Goal: Task Accomplishment & Management: Complete application form

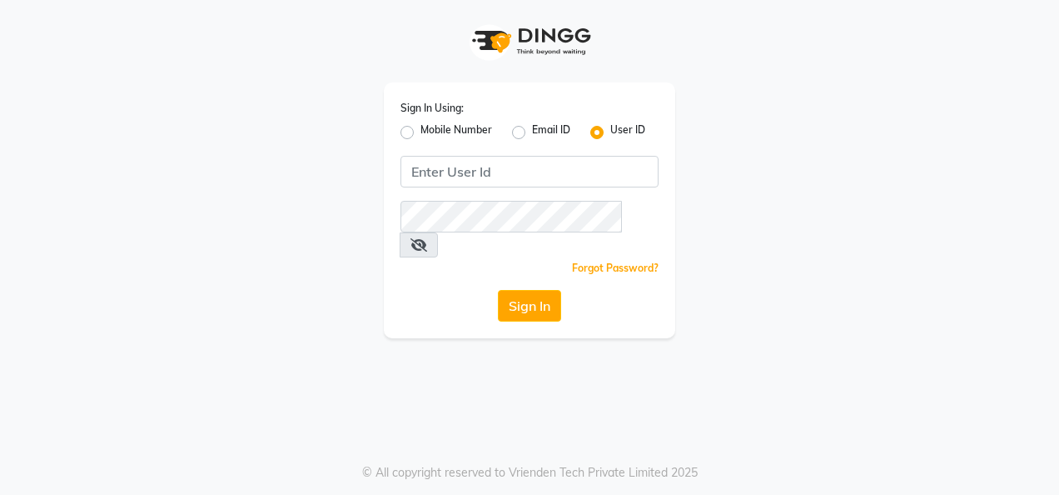
click at [420, 128] on label "Mobile Number" at bounding box center [456, 132] width 72 height 20
click at [420, 128] on input "Mobile Number" at bounding box center [425, 127] width 11 height 11
radio input "true"
radio input "false"
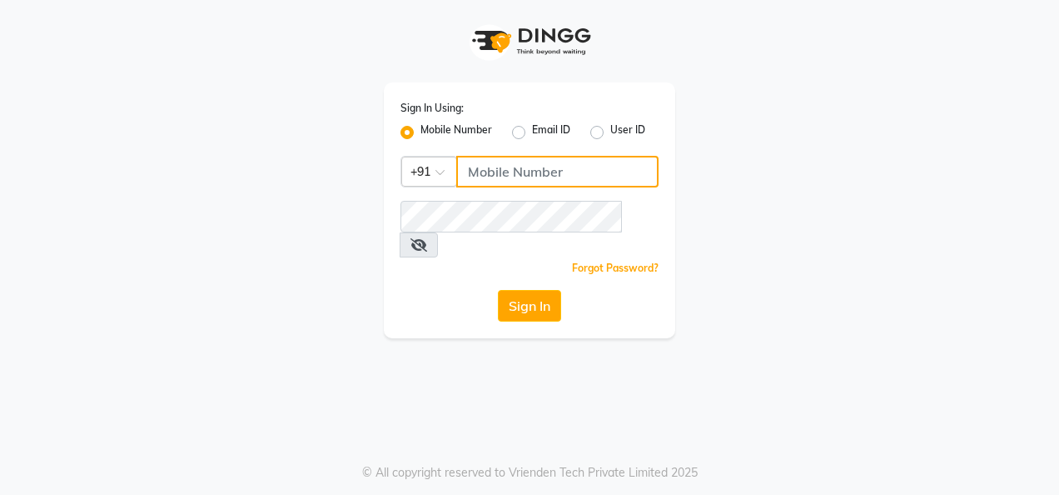
click at [502, 173] on input "Username" at bounding box center [557, 172] width 202 height 32
type input "9511763398"
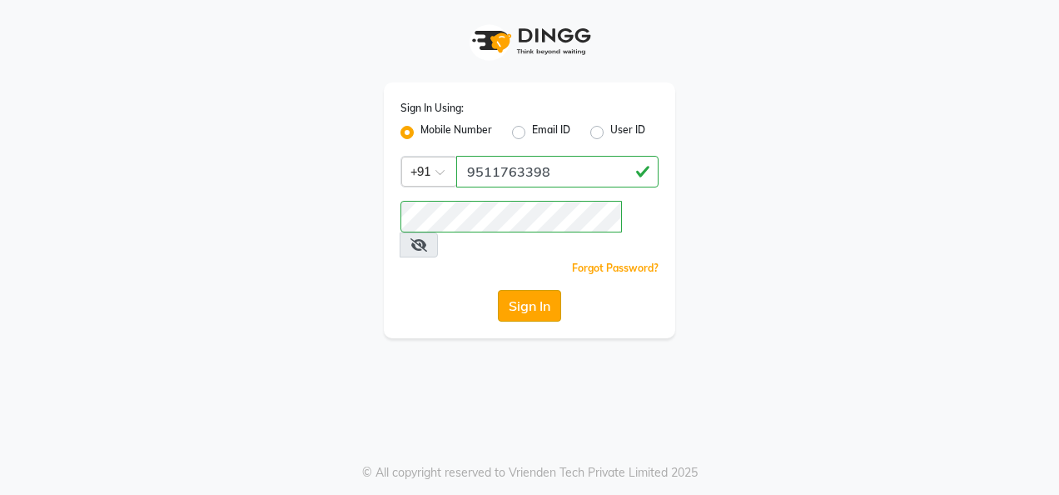
click at [524, 290] on button "Sign In" at bounding box center [529, 306] width 63 height 32
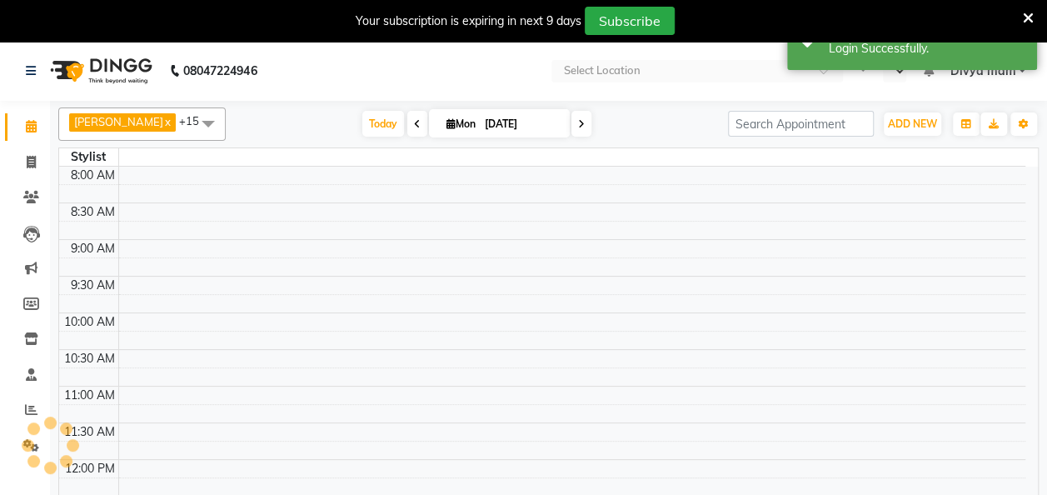
select select "en"
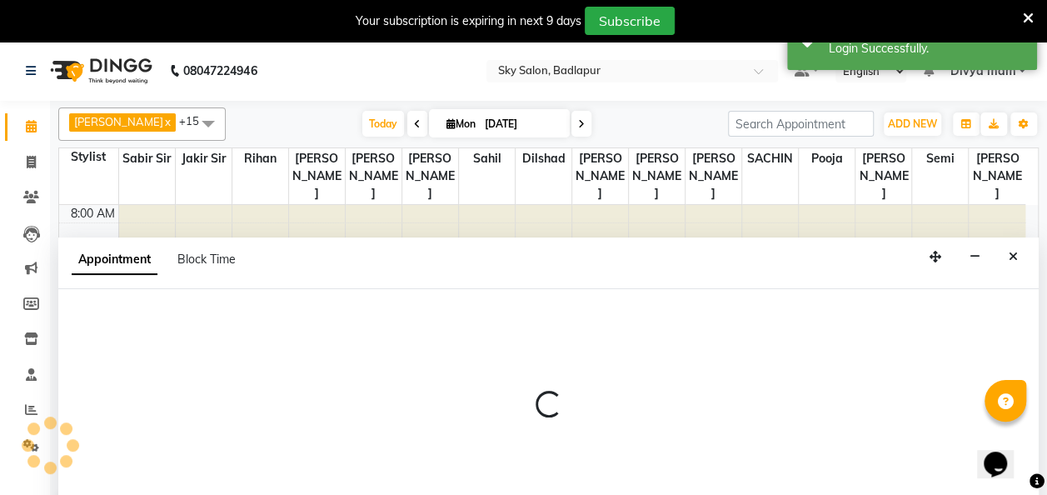
scroll to position [22, 0]
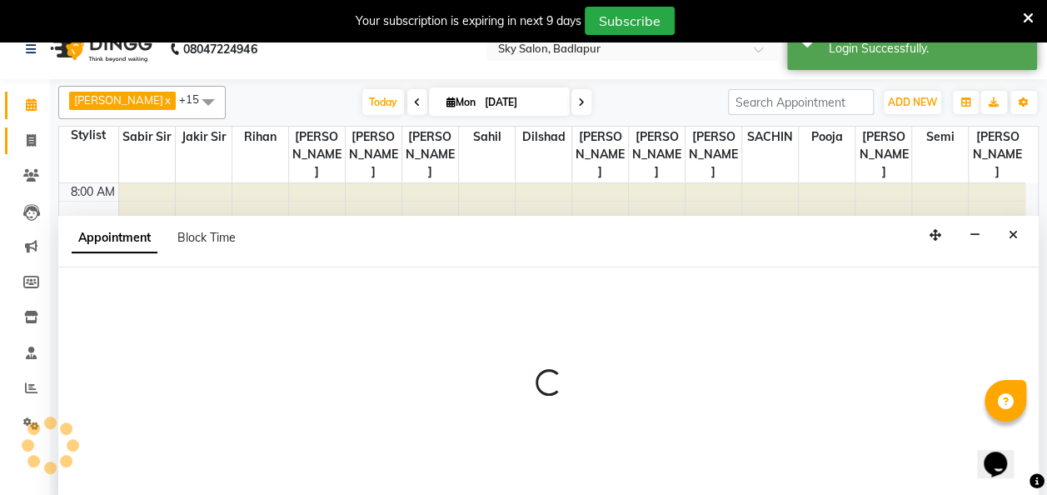
click at [25, 135] on span at bounding box center [31, 141] width 29 height 19
select select "service"
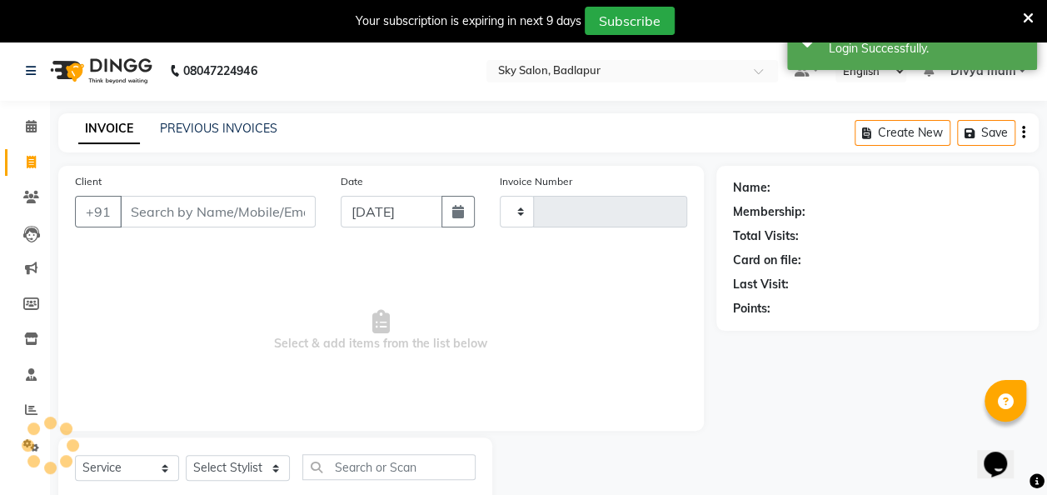
type input "4955"
select select "6927"
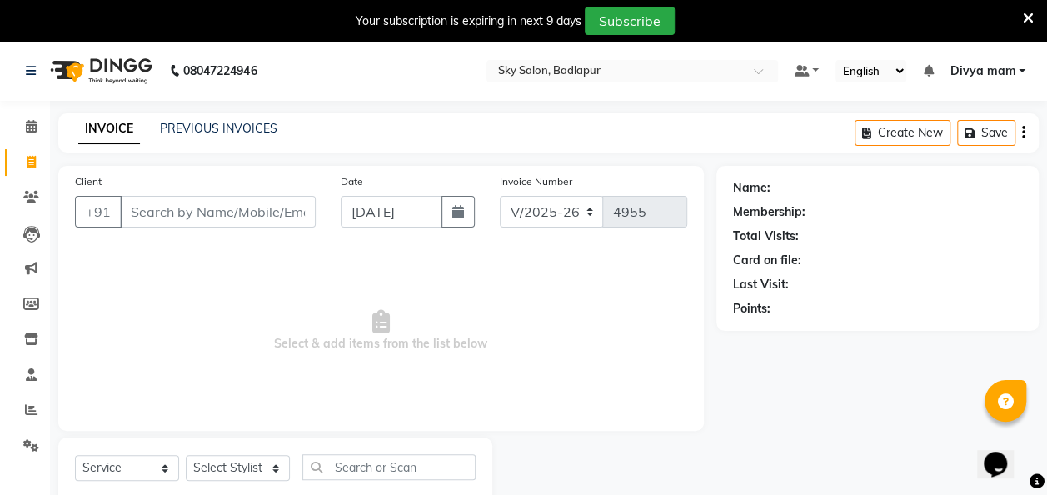
click at [168, 211] on input "Client" at bounding box center [218, 212] width 196 height 32
click at [274, 469] on select "Select Stylist [PERSON_NAME] [PERSON_NAME] [PERSON_NAME] [PERSON_NAME] [PERSON_…" at bounding box center [238, 468] width 104 height 26
select select "60172"
click at [186, 455] on select "Select Stylist [PERSON_NAME] [PERSON_NAME] [PERSON_NAME] [PERSON_NAME] [PERSON_…" at bounding box center [238, 468] width 104 height 26
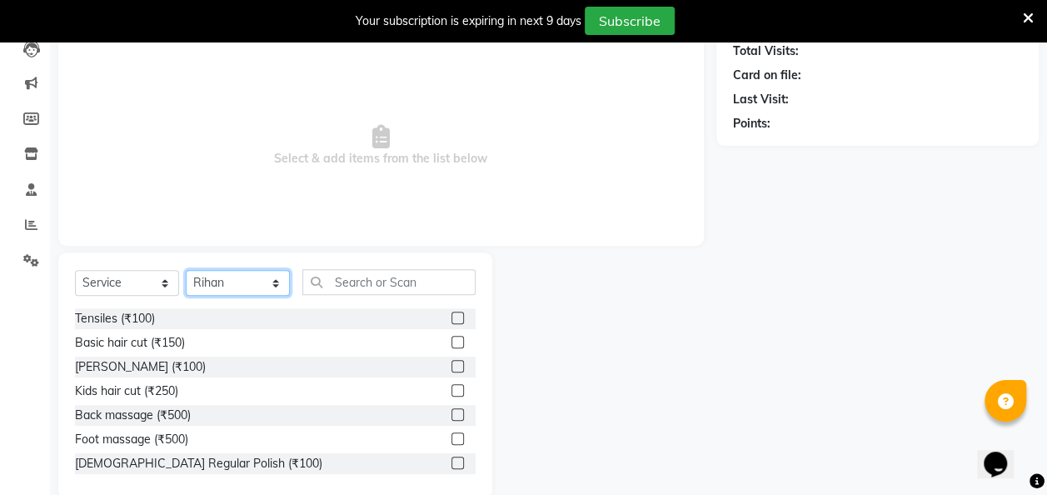
scroll to position [187, 0]
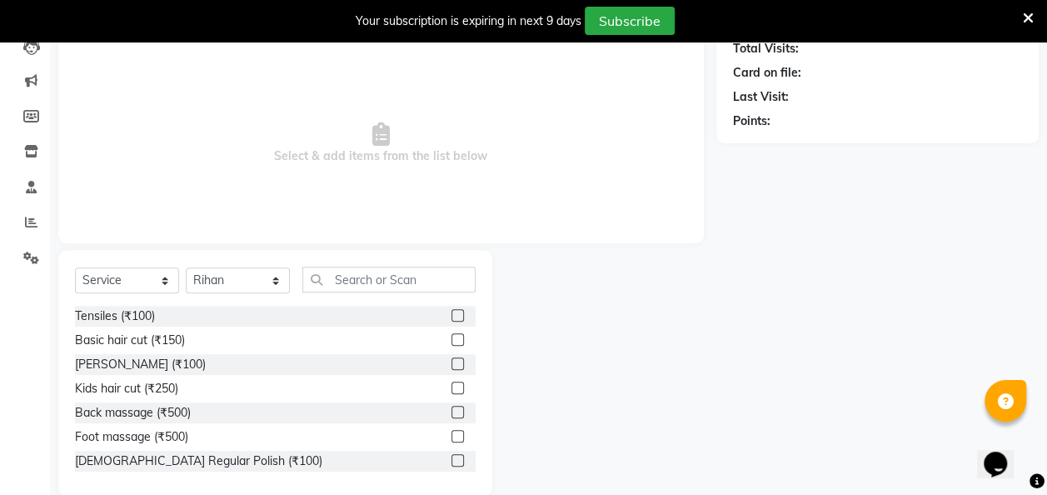
click at [451, 337] on label at bounding box center [457, 339] width 12 height 12
click at [451, 337] on input "checkbox" at bounding box center [456, 340] width 11 height 11
checkbox input "true"
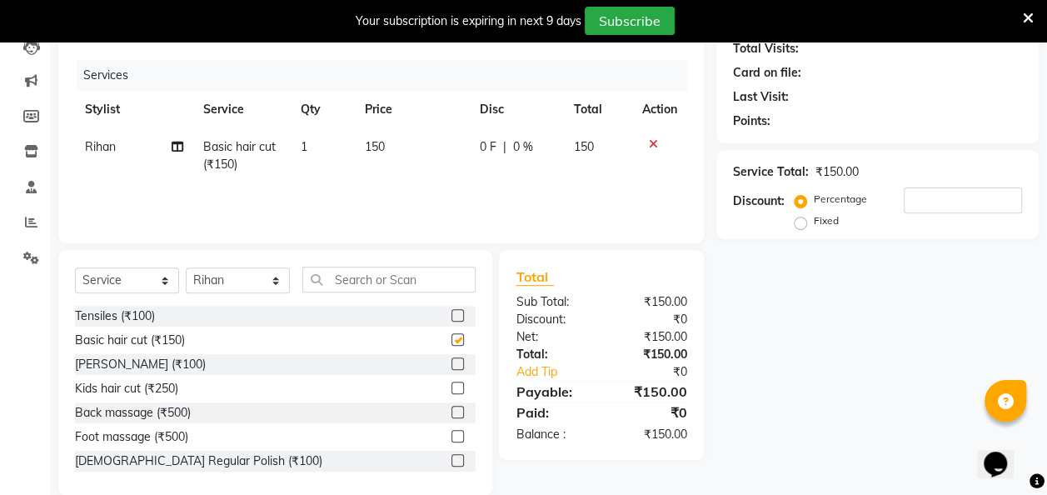
click at [451, 362] on label at bounding box center [457, 363] width 12 height 12
click at [451, 362] on input "checkbox" at bounding box center [456, 364] width 11 height 11
checkbox input "true"
checkbox input "false"
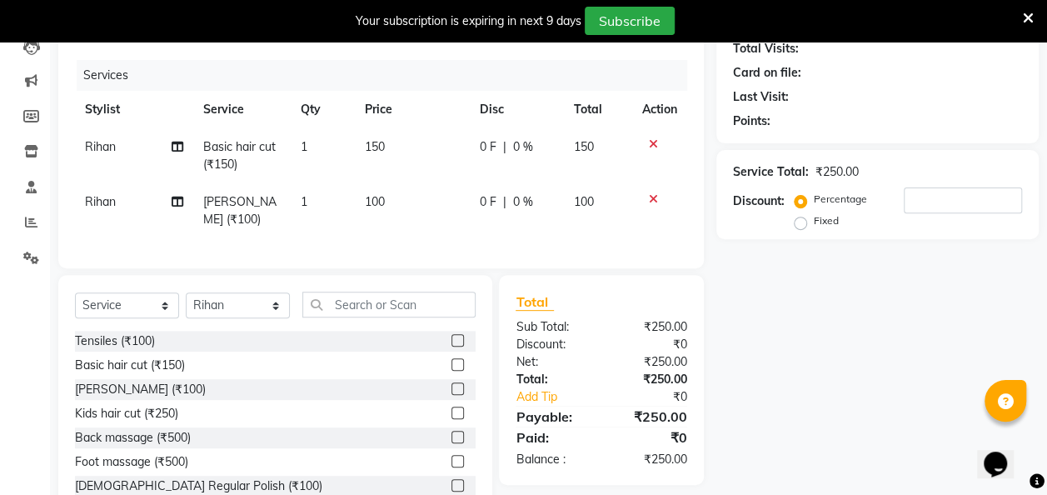
checkbox input "false"
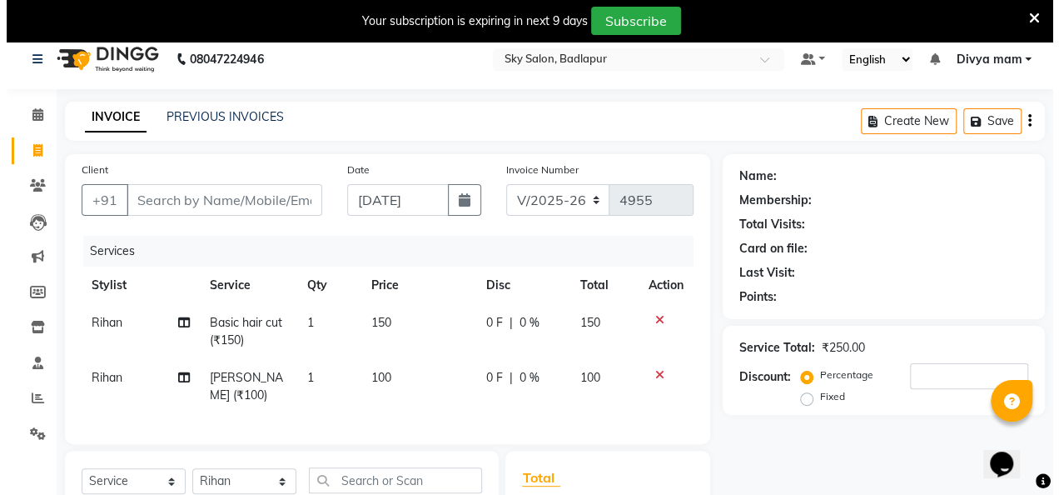
scroll to position [0, 0]
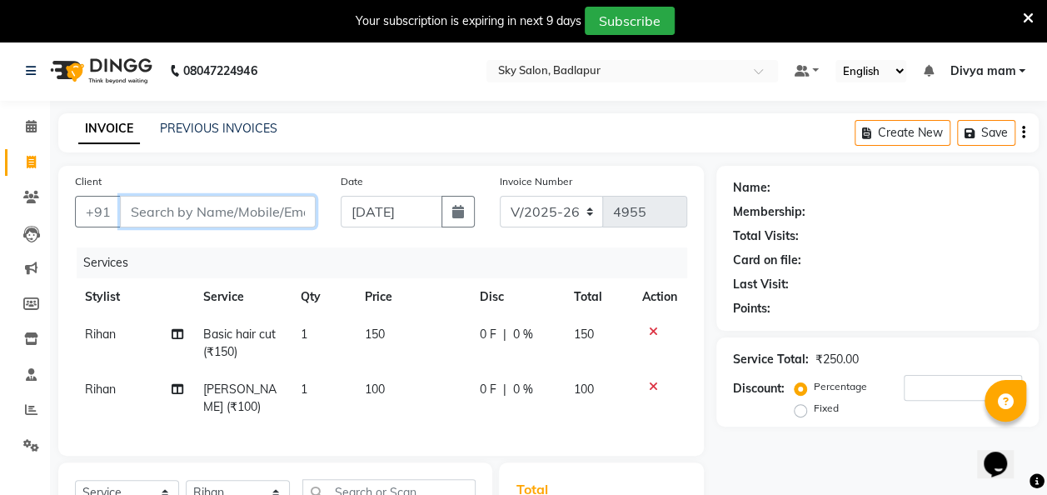
click at [165, 210] on input "Client" at bounding box center [218, 212] width 196 height 32
type input "9"
type input "0"
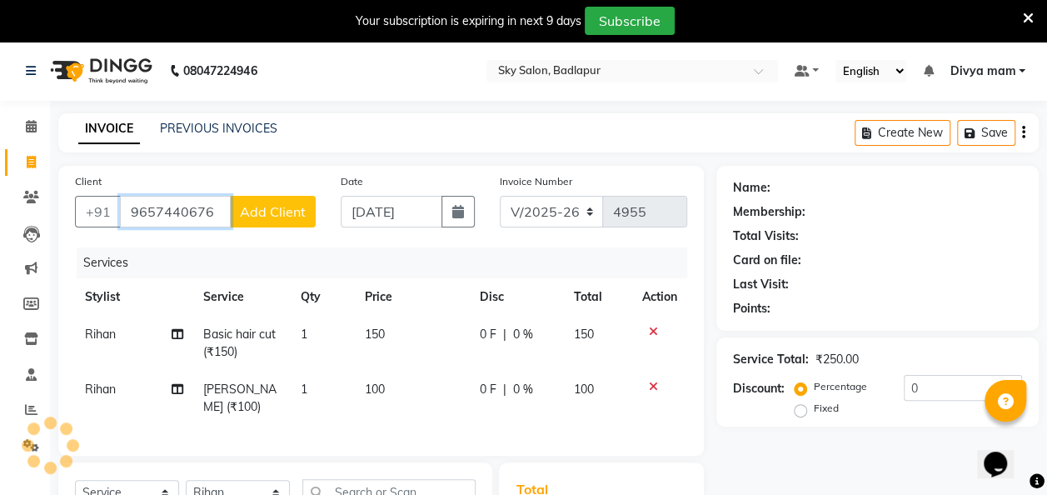
type input "9657440676"
click at [281, 216] on span "Add Client" at bounding box center [273, 211] width 66 height 17
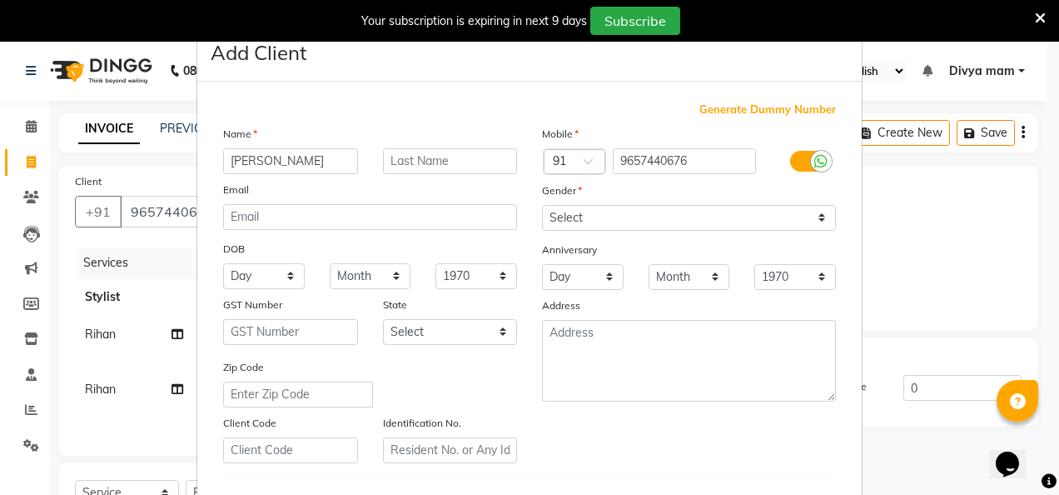
type input "[PERSON_NAME]"
click at [583, 216] on select "Select [DEMOGRAPHIC_DATA] [DEMOGRAPHIC_DATA] Other Prefer Not To Say" at bounding box center [689, 218] width 294 height 26
select select "[DEMOGRAPHIC_DATA]"
click at [542, 205] on select "Select [DEMOGRAPHIC_DATA] [DEMOGRAPHIC_DATA] Other Prefer Not To Say" at bounding box center [689, 218] width 294 height 26
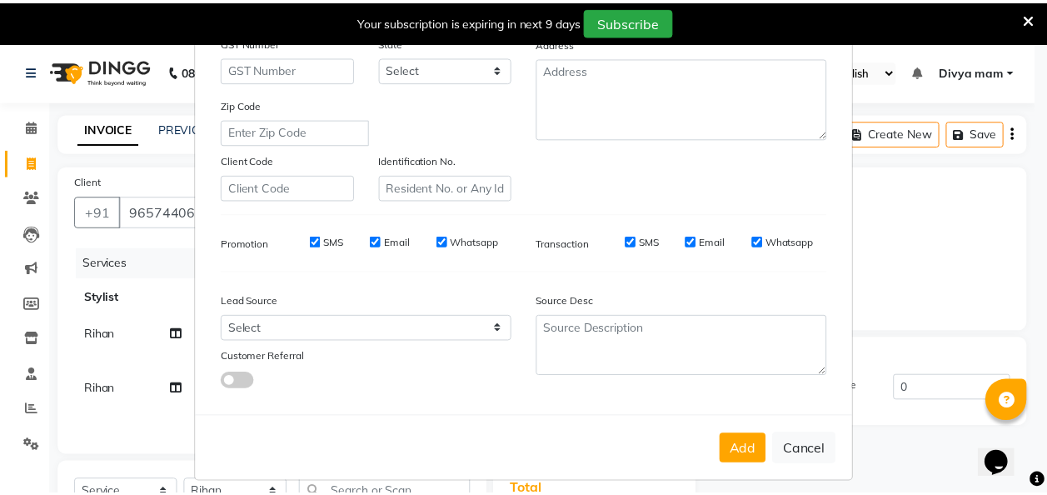
scroll to position [271, 0]
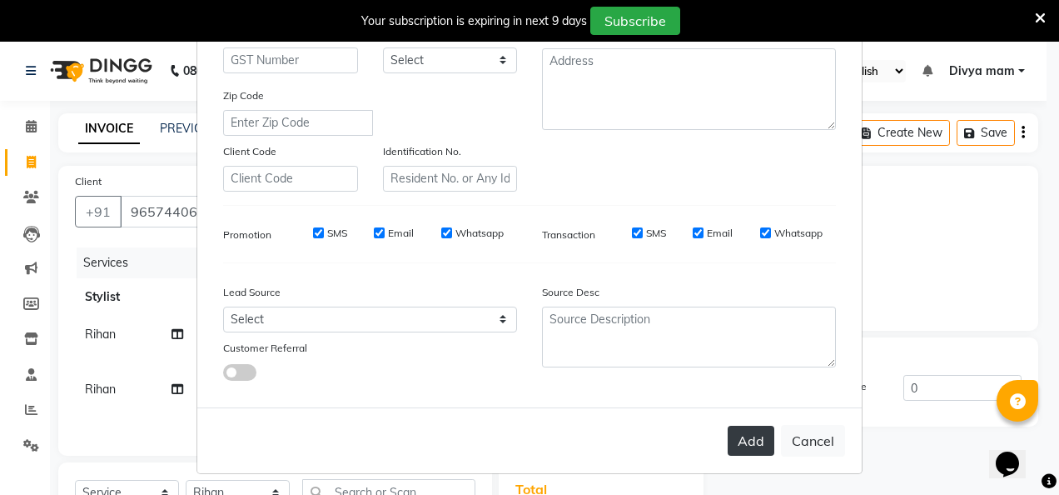
click at [743, 428] on button "Add" at bounding box center [751, 440] width 47 height 30
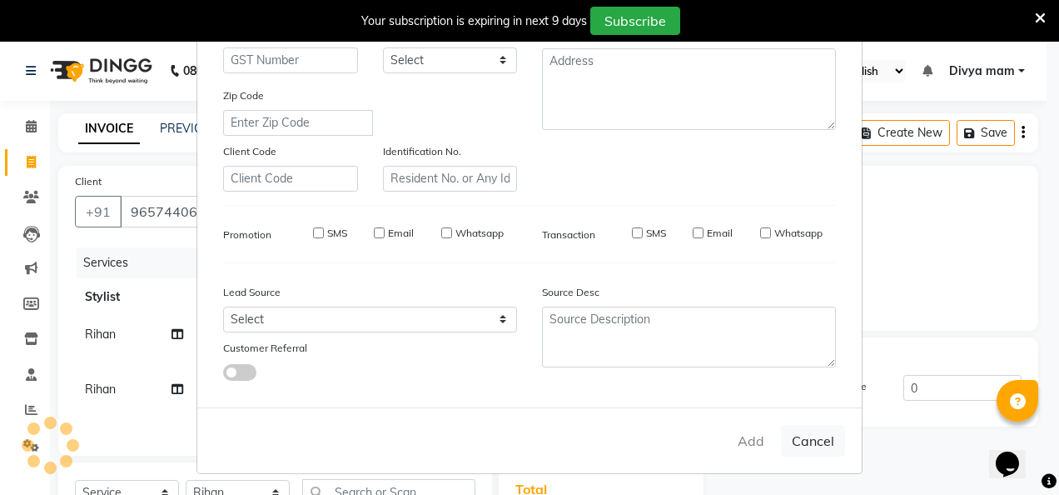
select select
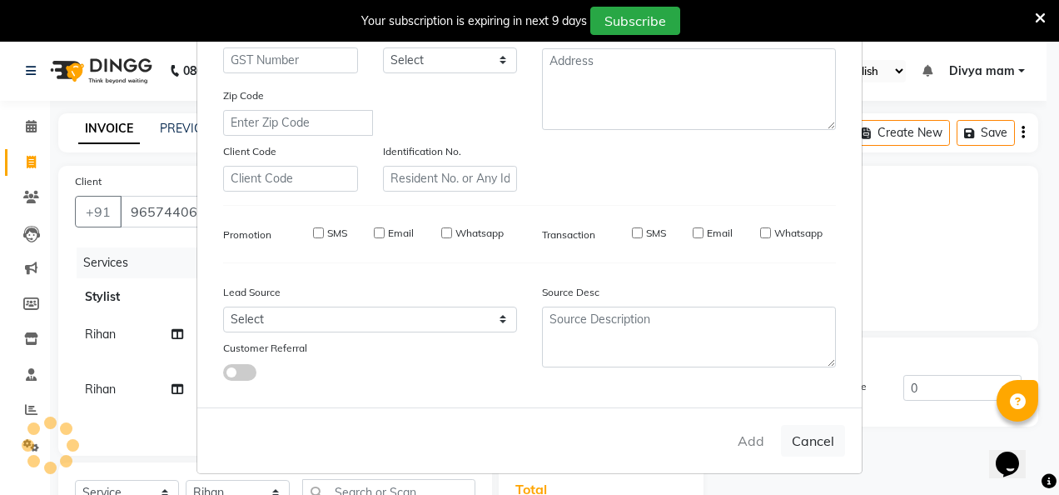
select select
checkbox input "false"
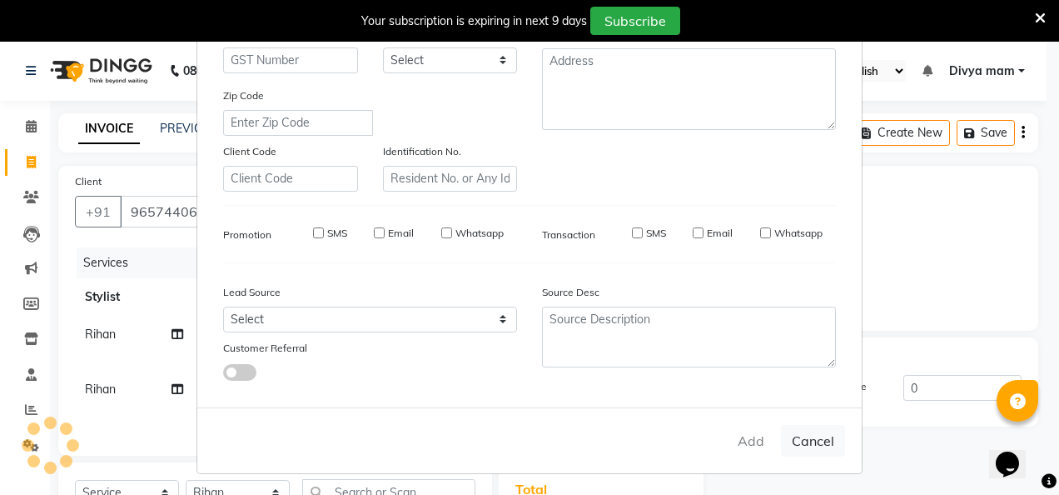
checkbox input "false"
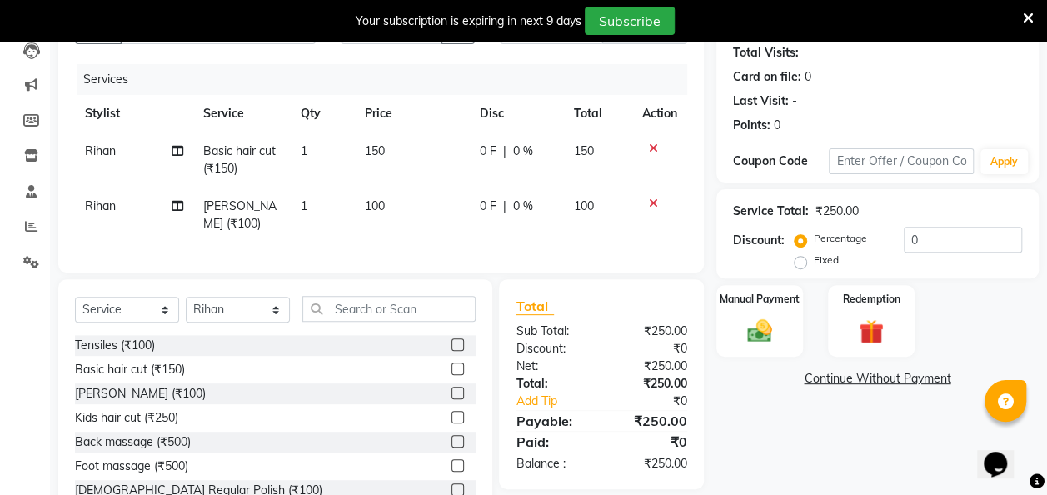
scroll to position [233, 0]
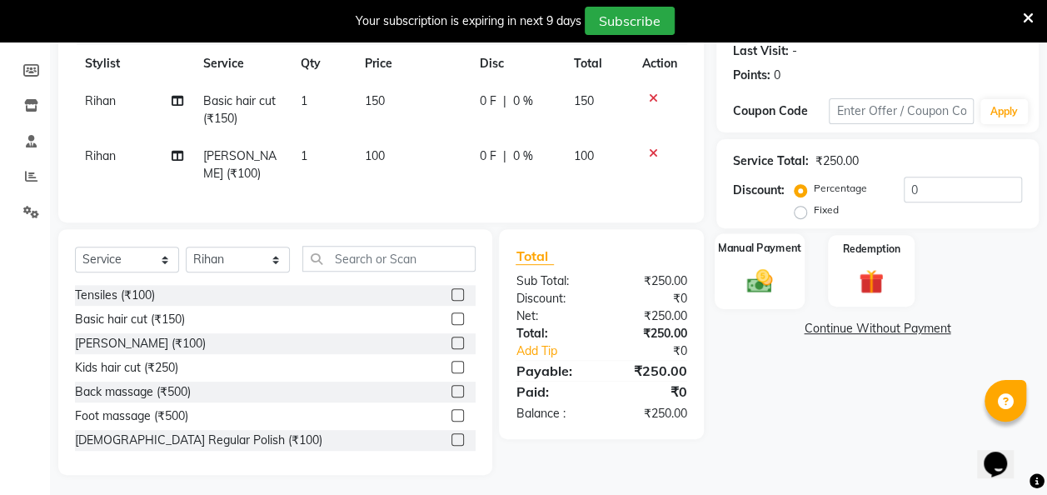
click at [760, 270] on img at bounding box center [760, 281] width 42 height 30
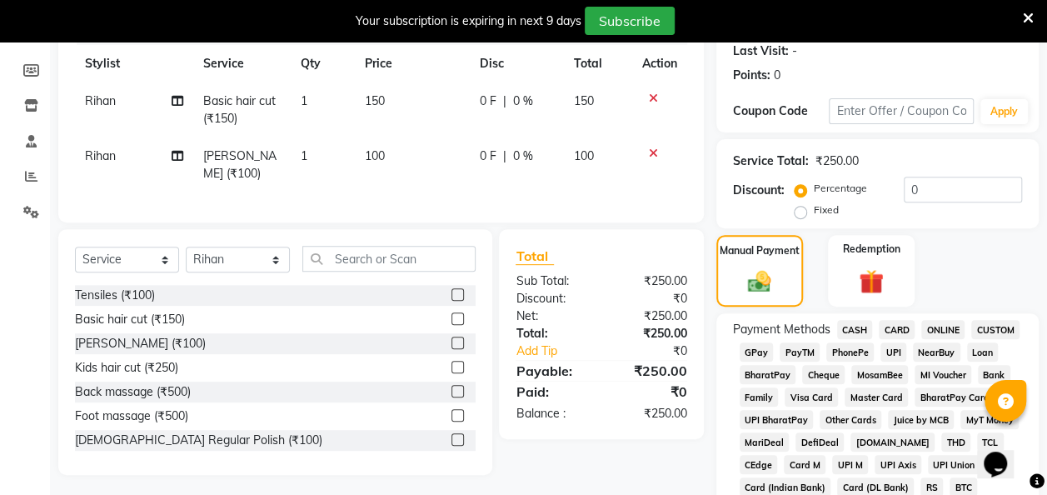
click at [754, 348] on span "GPay" at bounding box center [756, 351] width 34 height 19
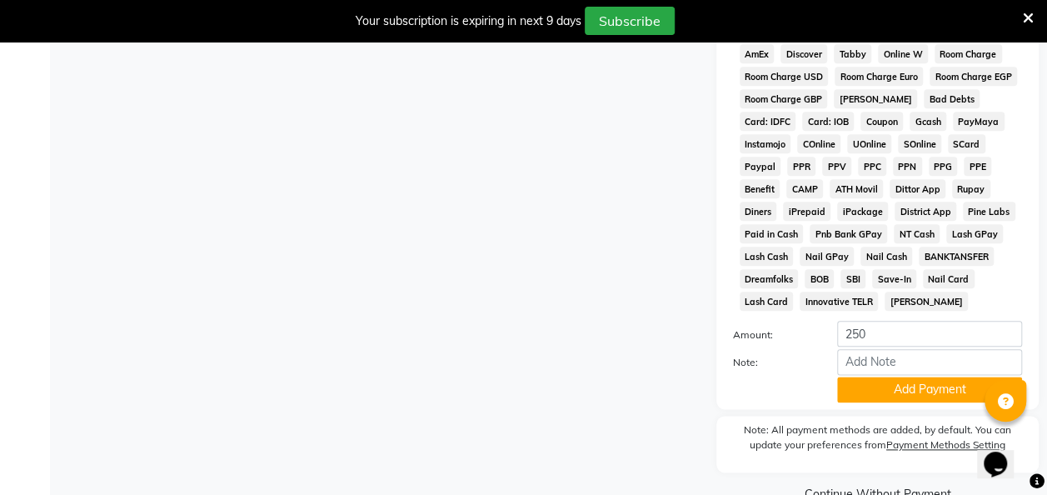
scroll to position [865, 0]
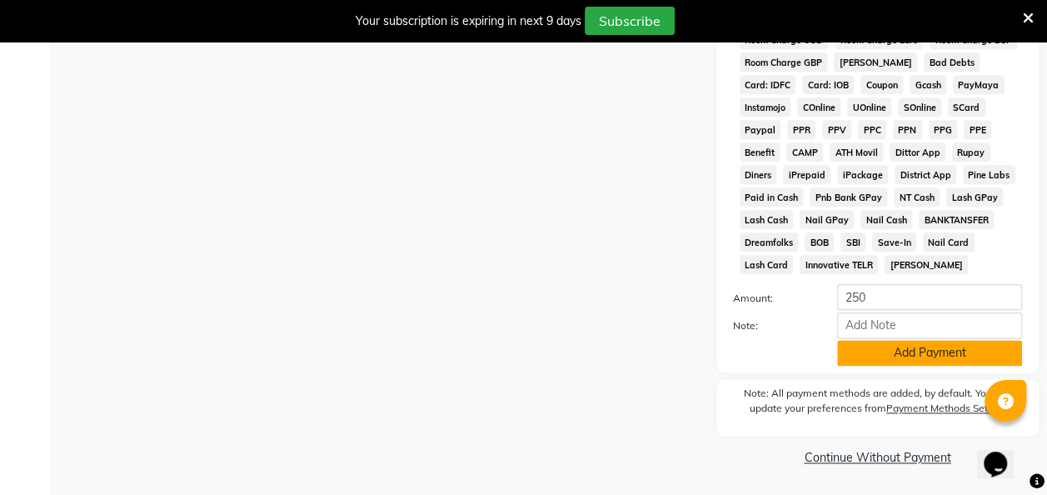
click at [886, 349] on button "Add Payment" at bounding box center [929, 353] width 185 height 26
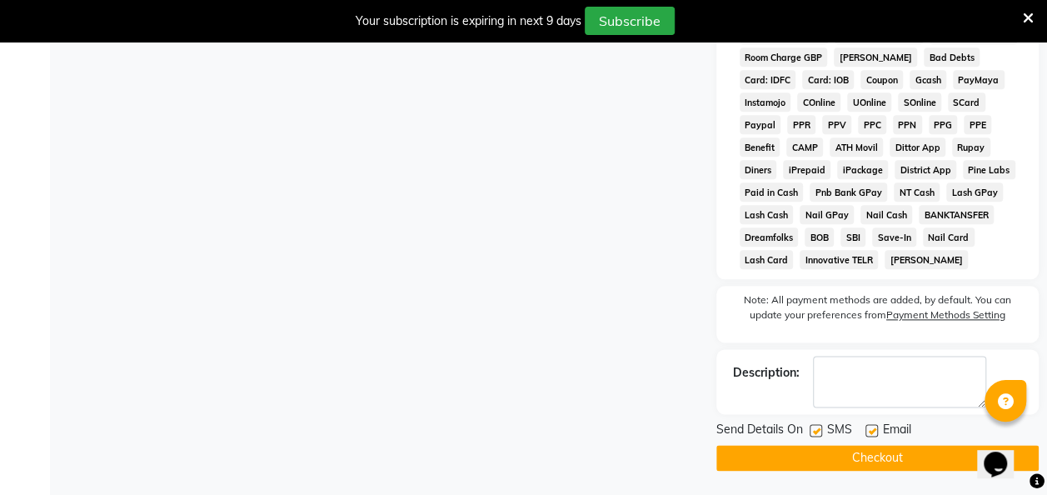
click at [816, 435] on label at bounding box center [815, 430] width 12 height 12
click at [816, 435] on input "checkbox" at bounding box center [814, 430] width 11 height 11
checkbox input "false"
click at [862, 460] on button "Checkout" at bounding box center [877, 458] width 322 height 26
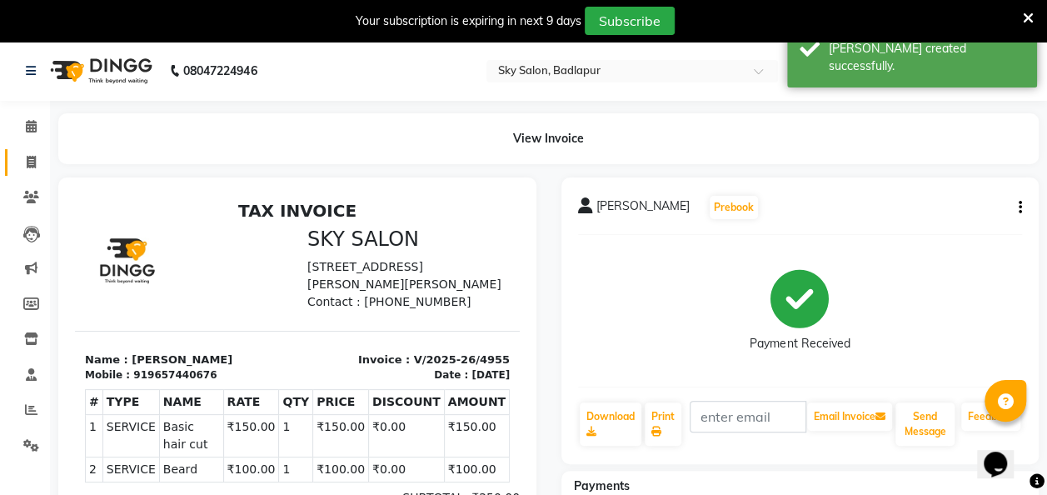
click at [37, 163] on span at bounding box center [31, 162] width 29 height 19
select select "service"
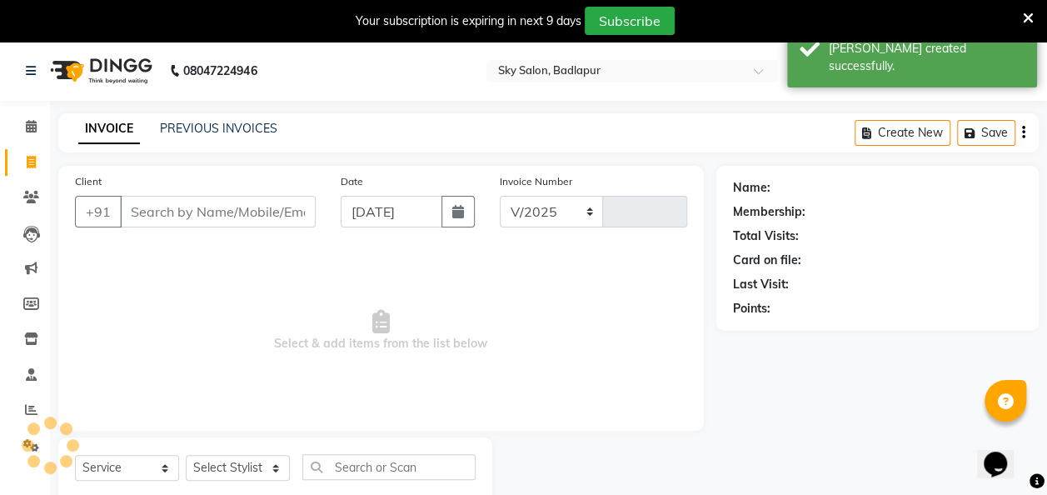
select select "6927"
type input "4956"
